Goal: Task Accomplishment & Management: Use online tool/utility

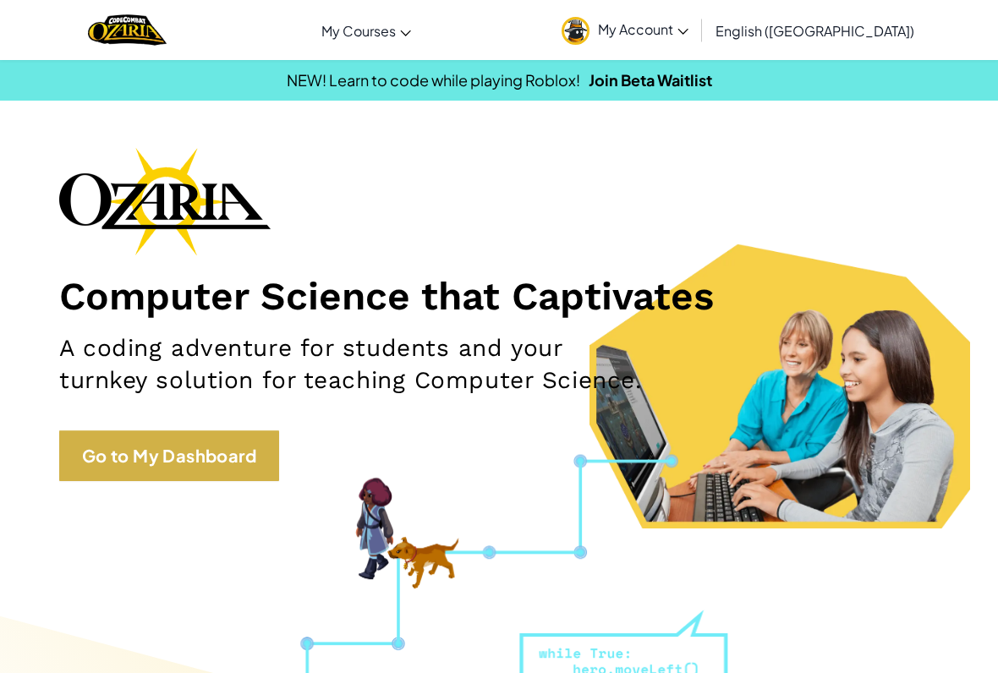
click at [179, 469] on link "Go to My Dashboard" at bounding box center [169, 456] width 220 height 51
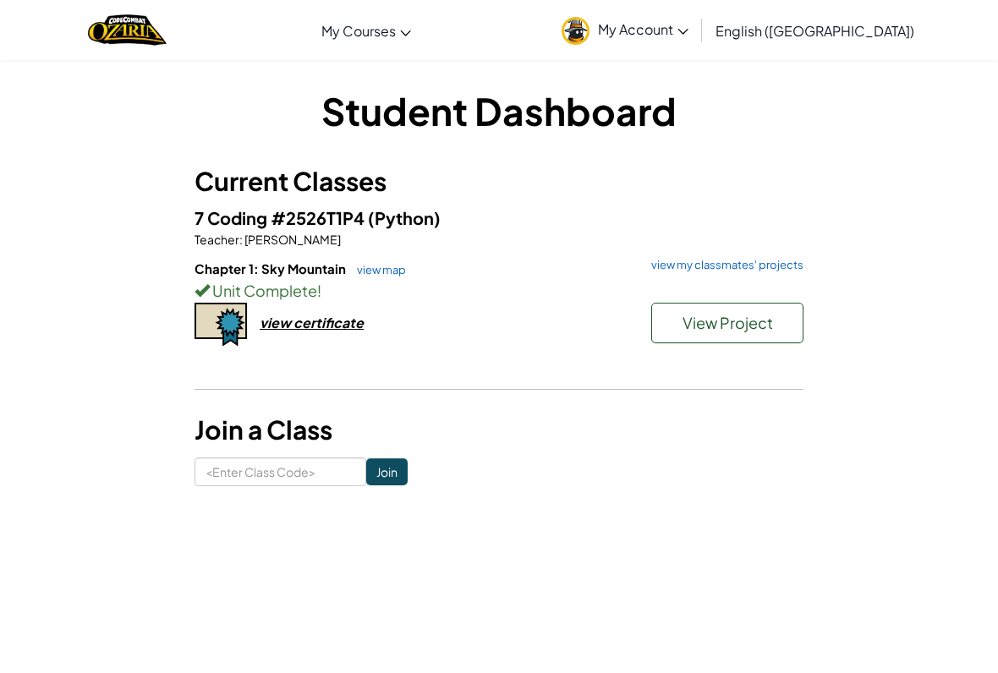
click at [655, 322] on button "View Project" at bounding box center [727, 323] width 152 height 41
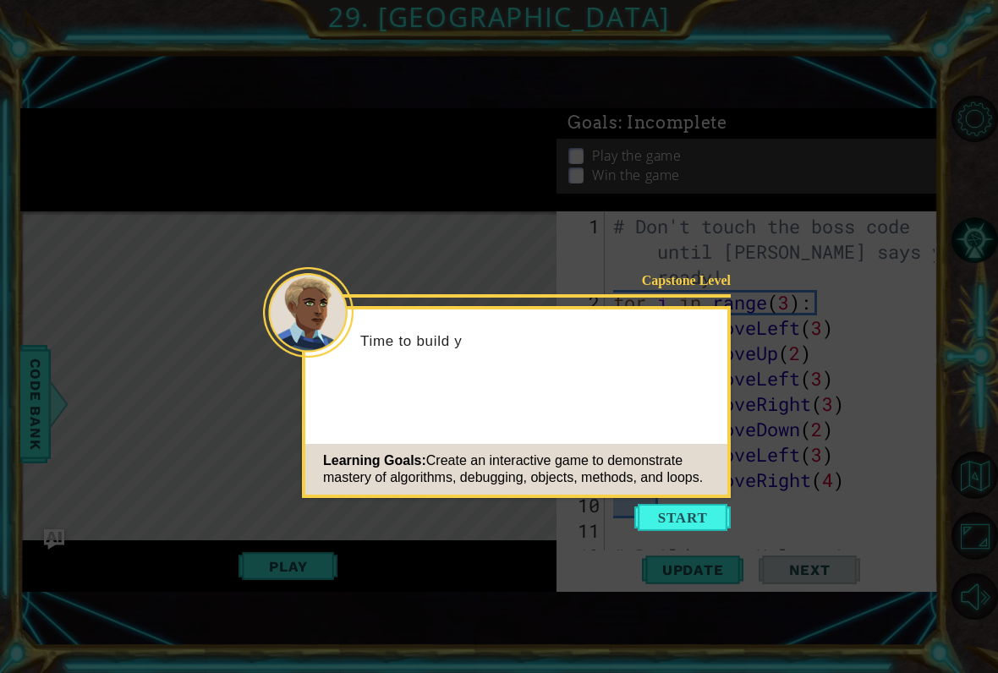
scroll to position [1548, 0]
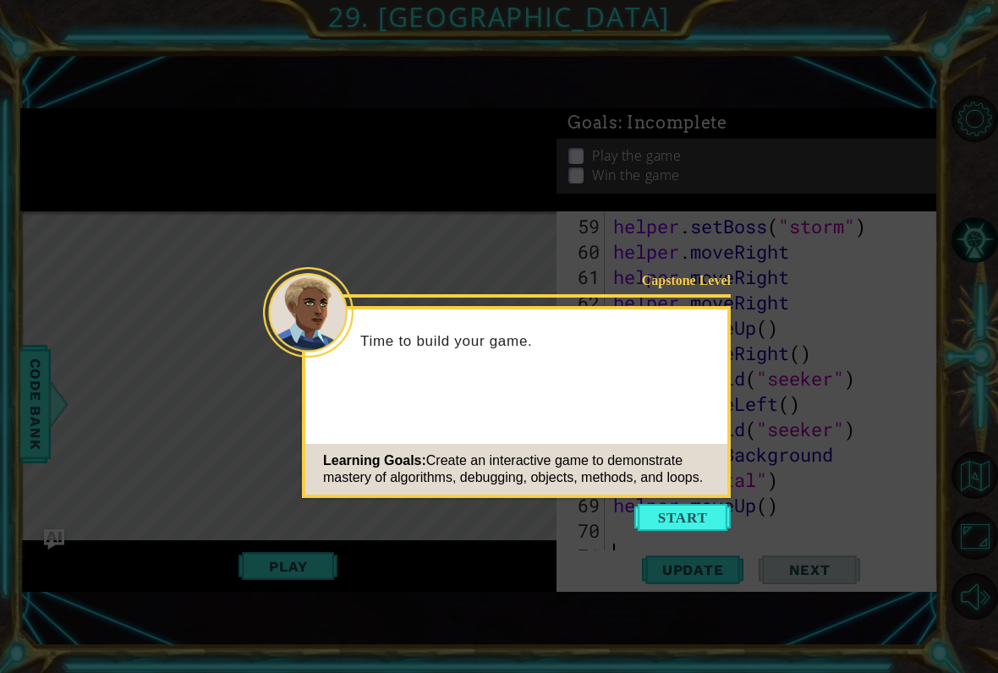
click at [678, 495] on div "Learning Goals: Create an interactive game to demonstrate mastery of algorithms…" at bounding box center [516, 469] width 422 height 51
click at [699, 530] on button "Start" at bounding box center [682, 517] width 96 height 27
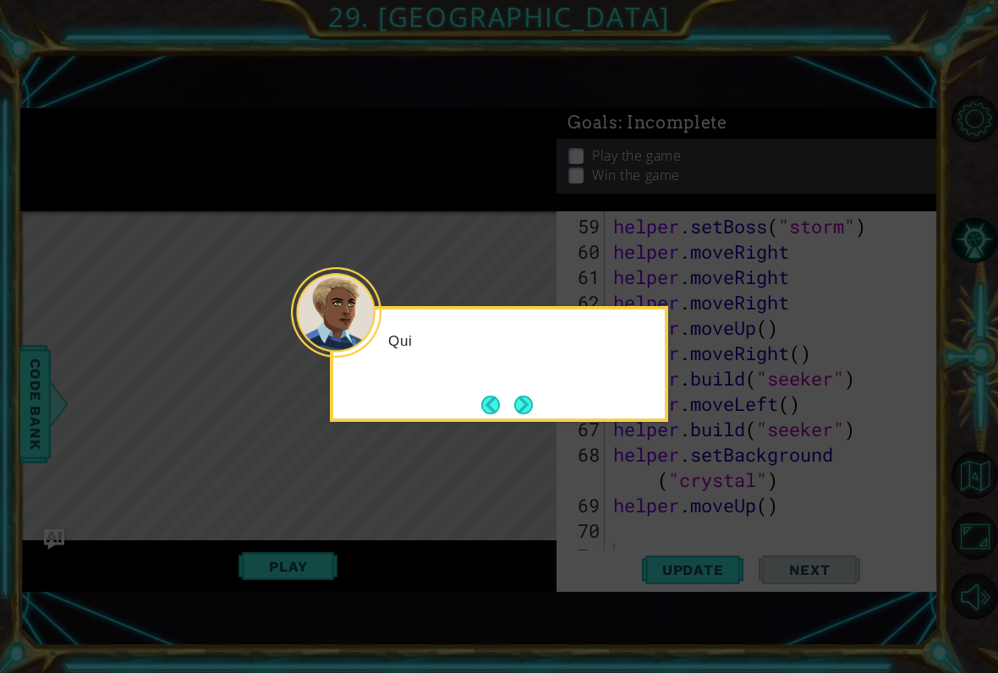
click at [669, 517] on icon at bounding box center [499, 336] width 998 height 673
click at [532, 405] on button "Next" at bounding box center [523, 405] width 19 height 19
click at [498, 413] on button "Back" at bounding box center [497, 405] width 33 height 19
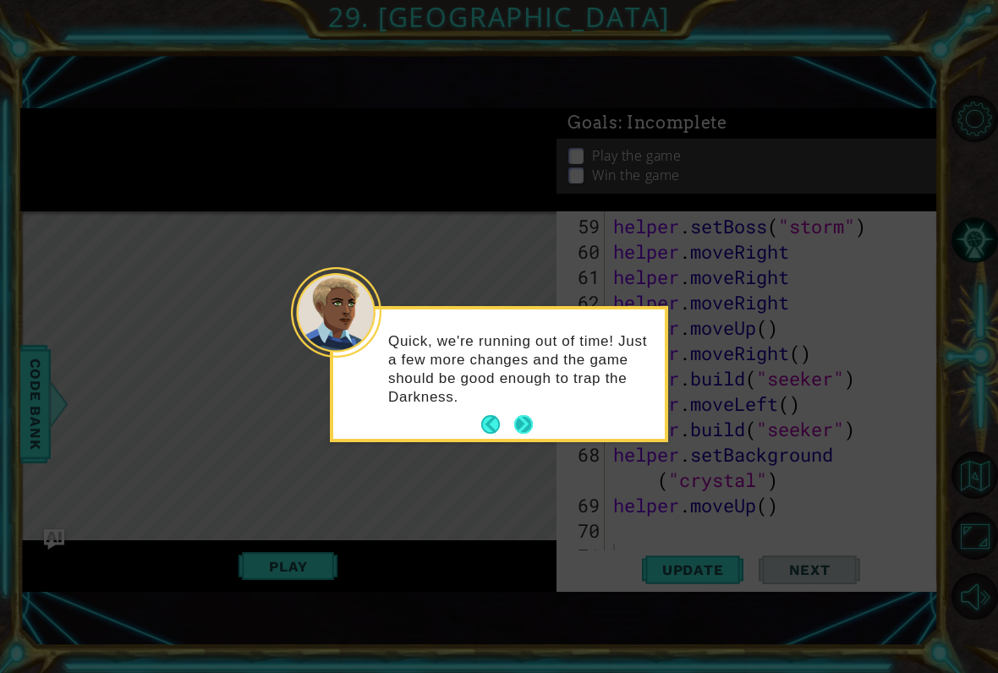
click at [520, 415] on button "Next" at bounding box center [523, 424] width 19 height 19
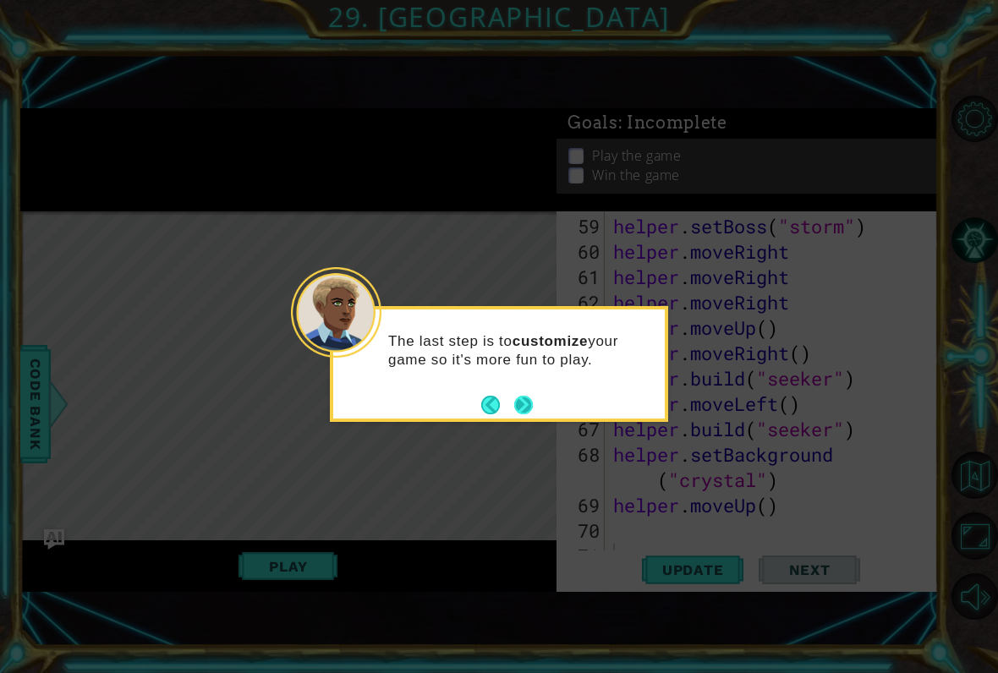
click at [515, 410] on button "Next" at bounding box center [523, 405] width 19 height 19
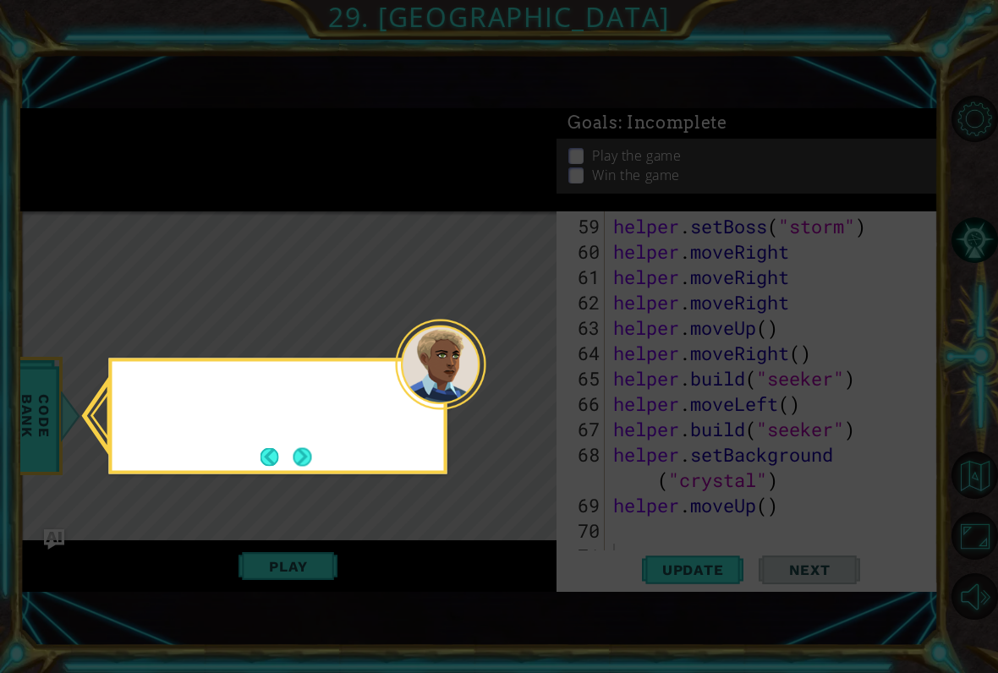
scroll to position [20, 0]
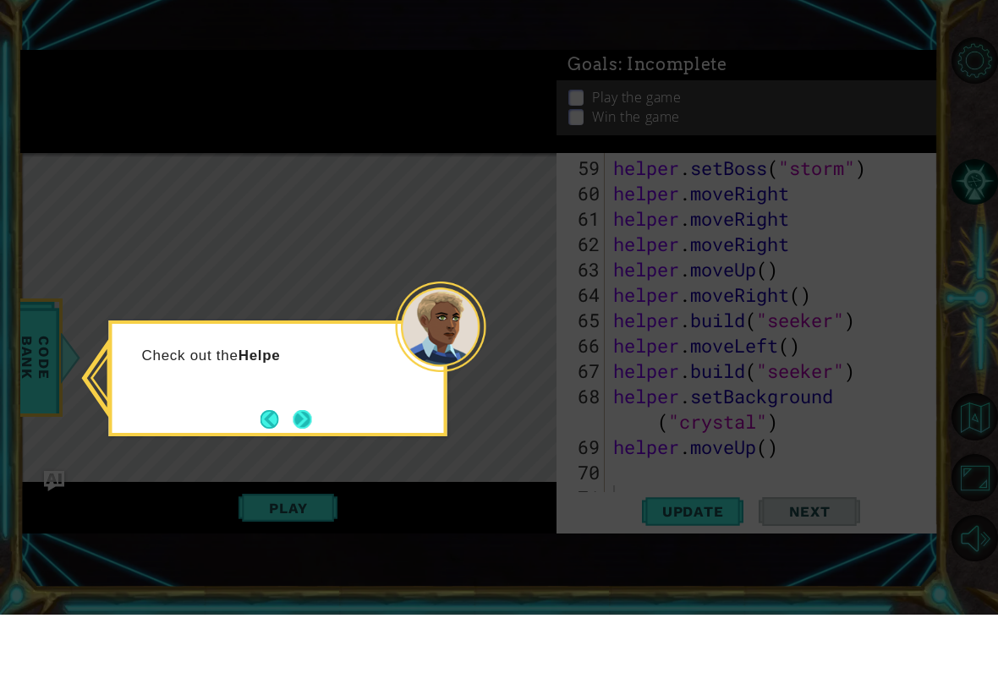
click at [304, 469] on button "Next" at bounding box center [302, 478] width 19 height 19
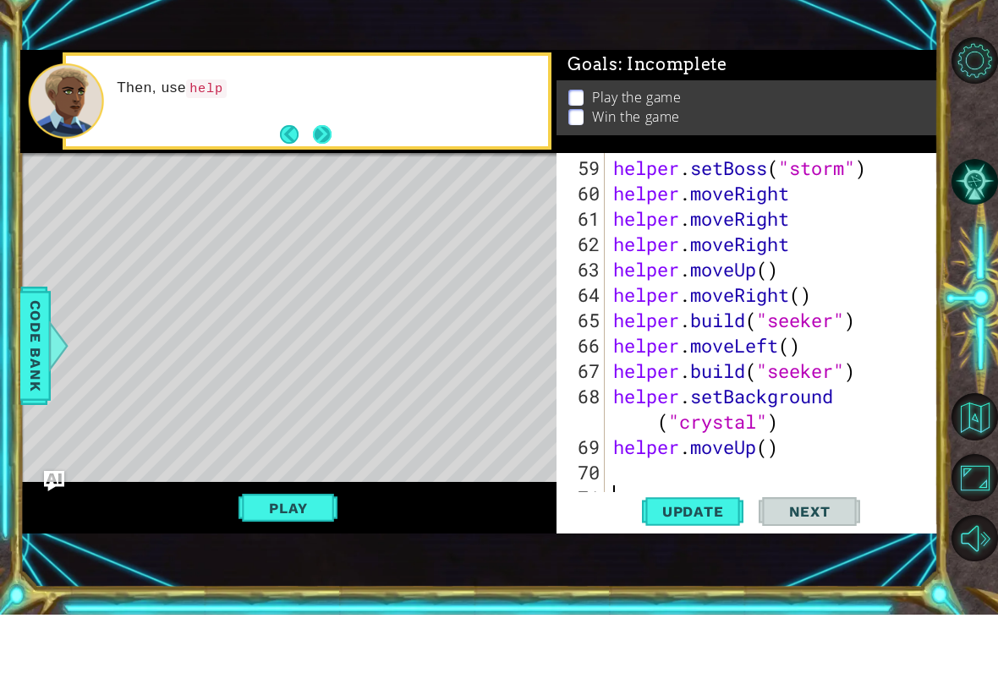
click at [315, 184] on button "Next" at bounding box center [322, 193] width 19 height 19
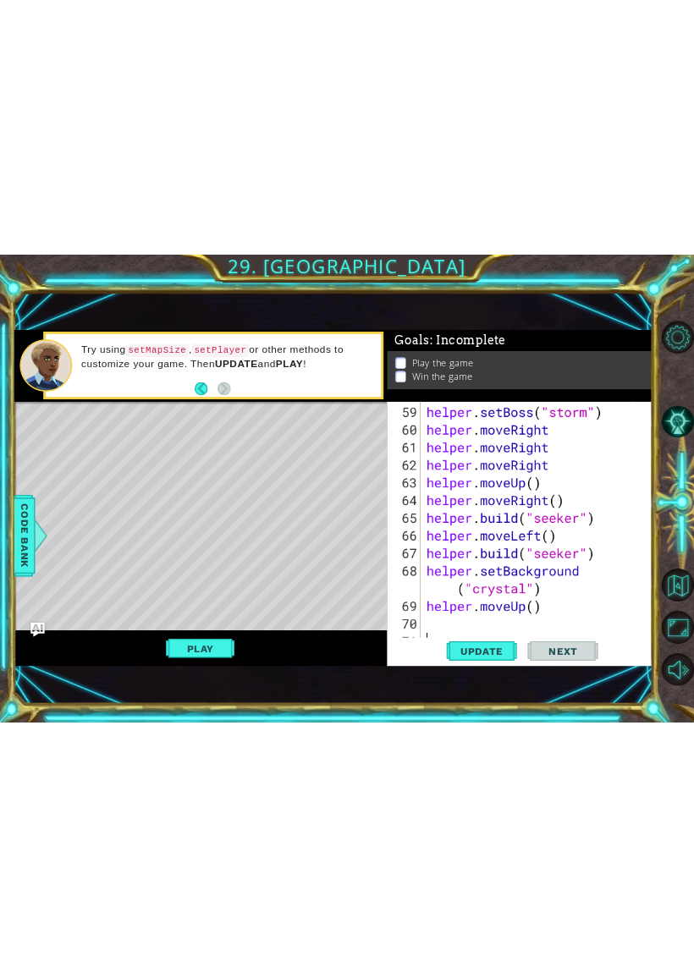
scroll to position [0, 0]
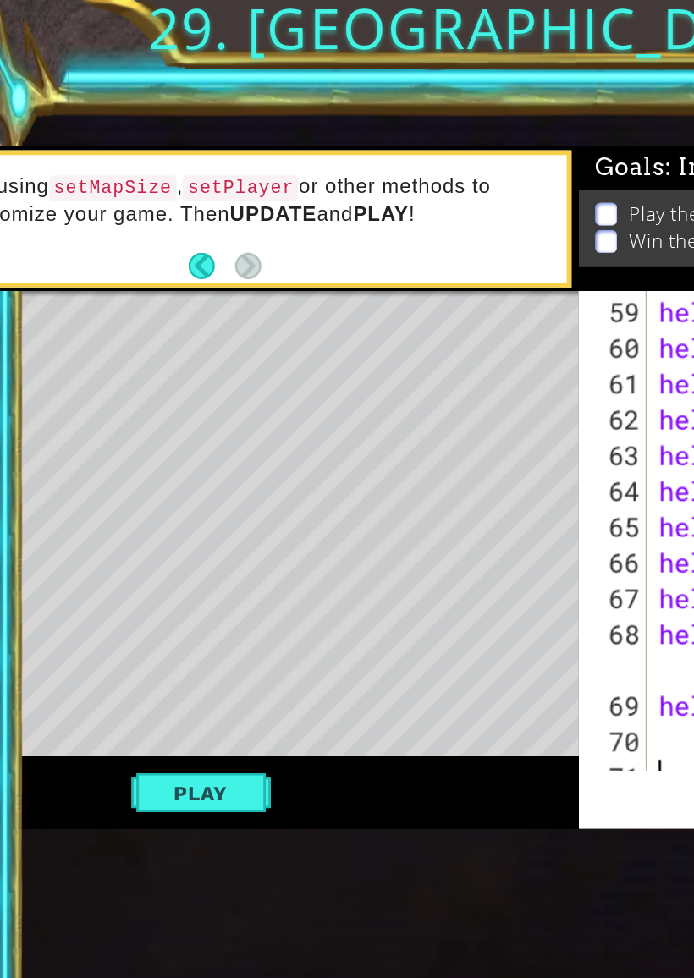
click at [172, 370] on div "Level Map" at bounding box center [264, 455] width 781 height 498
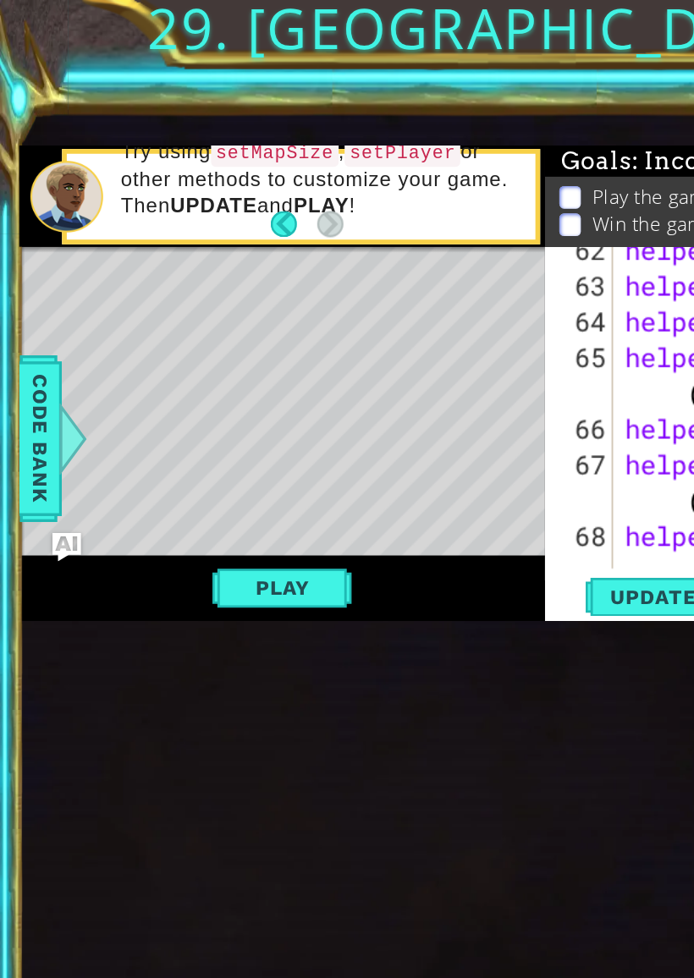
scroll to position [2522, 0]
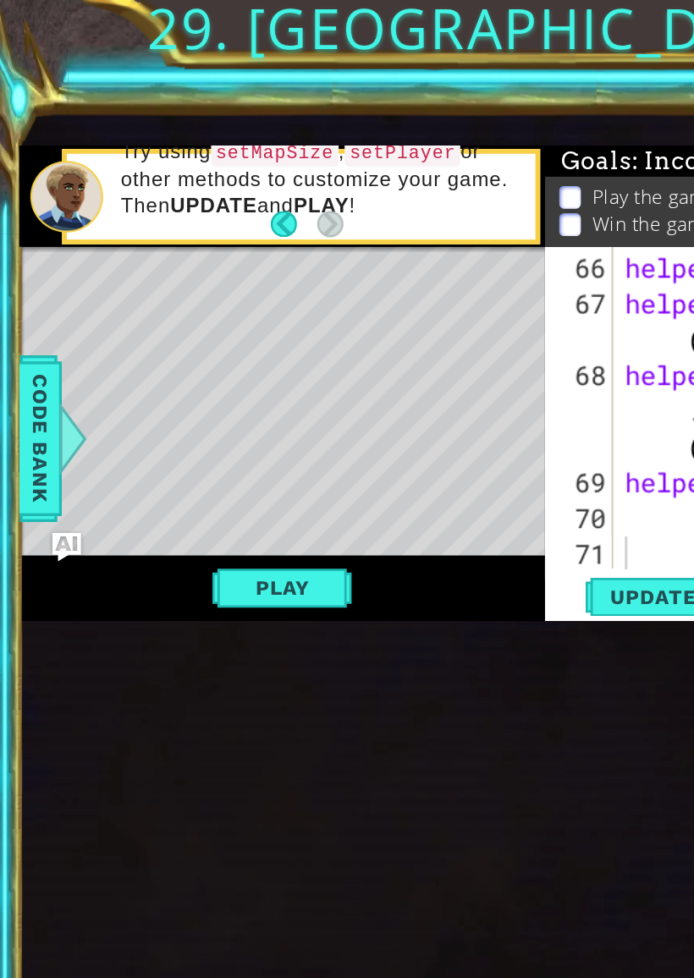
click at [381, 239] on div "Level Map" at bounding box center [404, 424] width 781 height 498
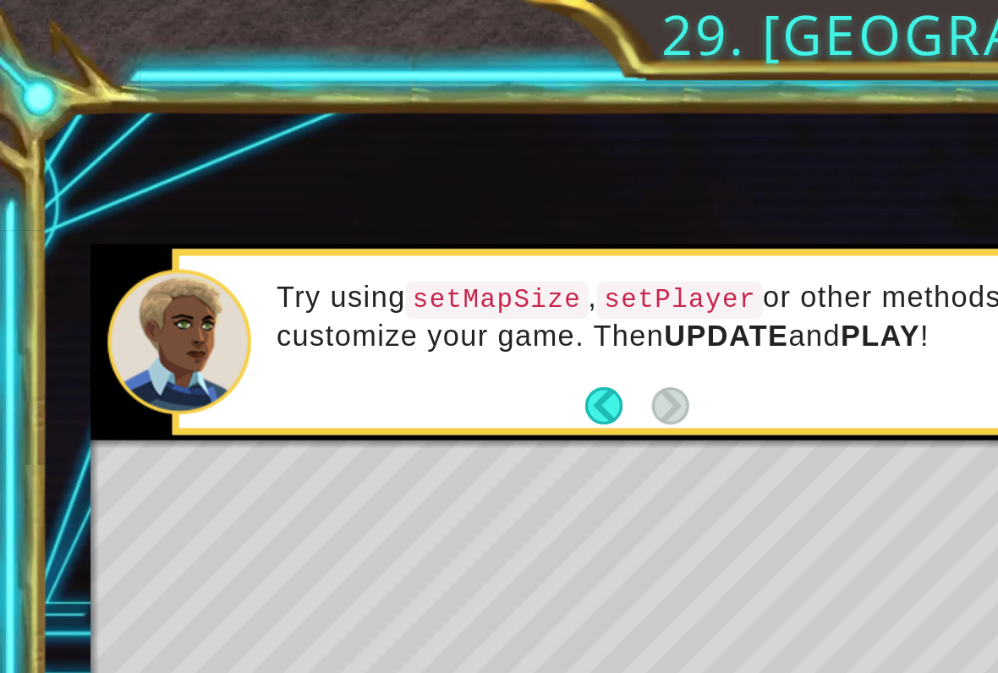
scroll to position [1573, 0]
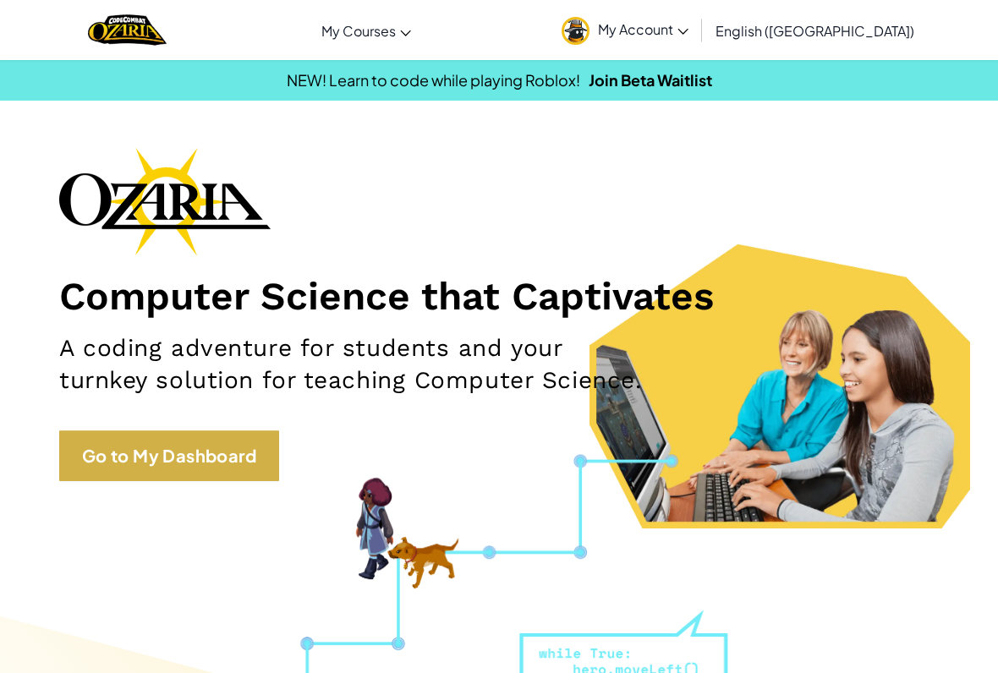
click at [136, 441] on link "Go to My Dashboard" at bounding box center [169, 456] width 220 height 51
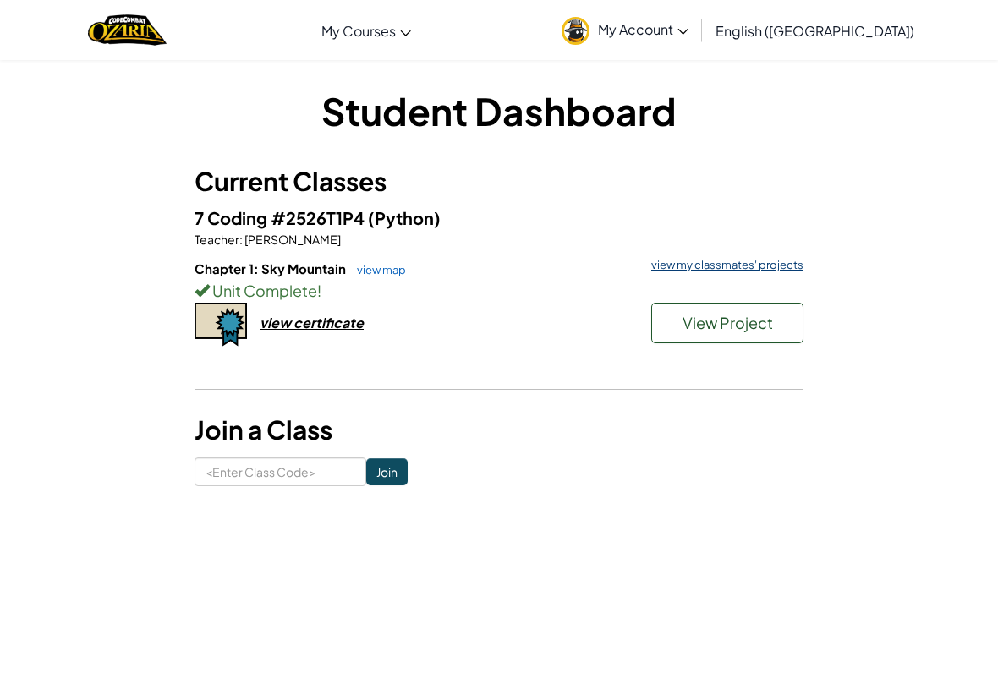
click at [764, 260] on link "view my classmates' projects" at bounding box center [723, 265] width 161 height 11
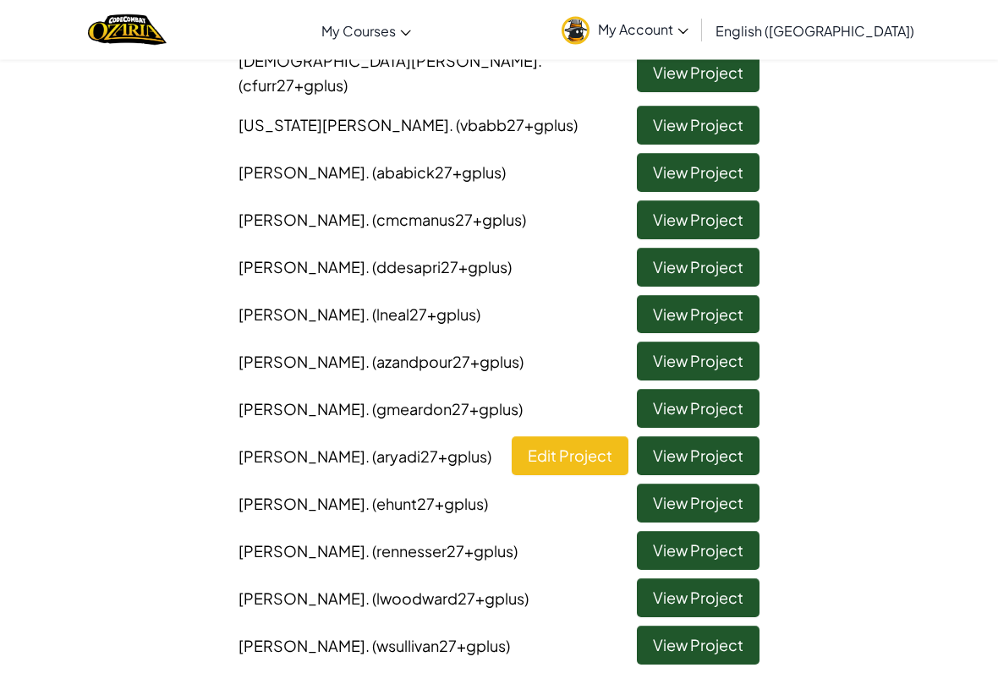
scroll to position [442, 0]
click at [721, 342] on link "View Project" at bounding box center [698, 361] width 123 height 39
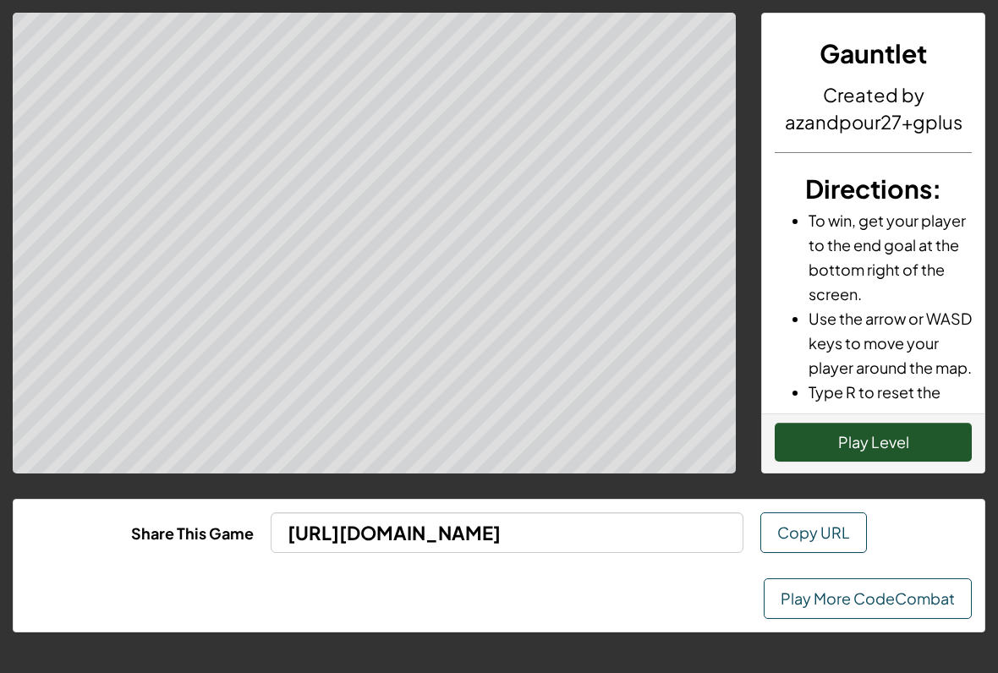
click at [931, 436] on button "Play Level" at bounding box center [873, 442] width 197 height 39
